Goal: Information Seeking & Learning: Learn about a topic

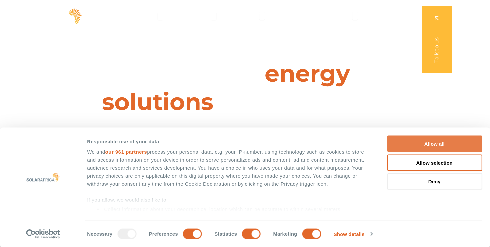
click at [441, 145] on button "Allow all" at bounding box center [434, 144] width 95 height 16
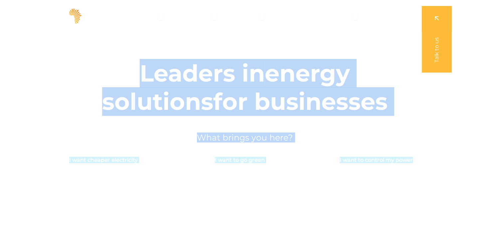
drag, startPoint x: 489, startPoint y: 25, endPoint x: 490, endPoint y: 57, distance: 32.6
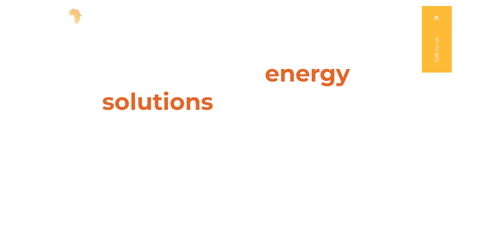
drag, startPoint x: 490, startPoint y: 57, endPoint x: 461, endPoint y: 103, distance: 54.1
click at [461, 103] on div "Leaders in energy solutions for businesses " (Required) " indicates required fi…" at bounding box center [245, 123] width 490 height 247
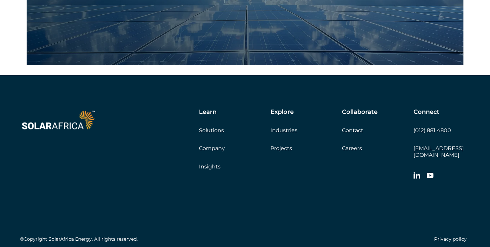
scroll to position [2280, 0]
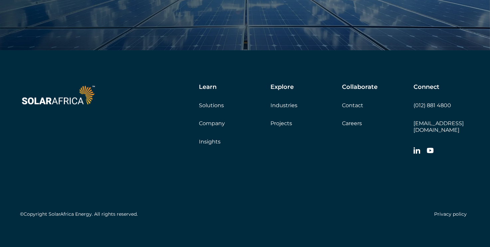
click at [355, 122] on link "Careers" at bounding box center [352, 123] width 20 height 6
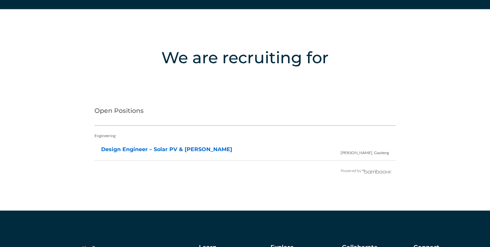
scroll to position [1285, 0]
